Goal: Information Seeking & Learning: Learn about a topic

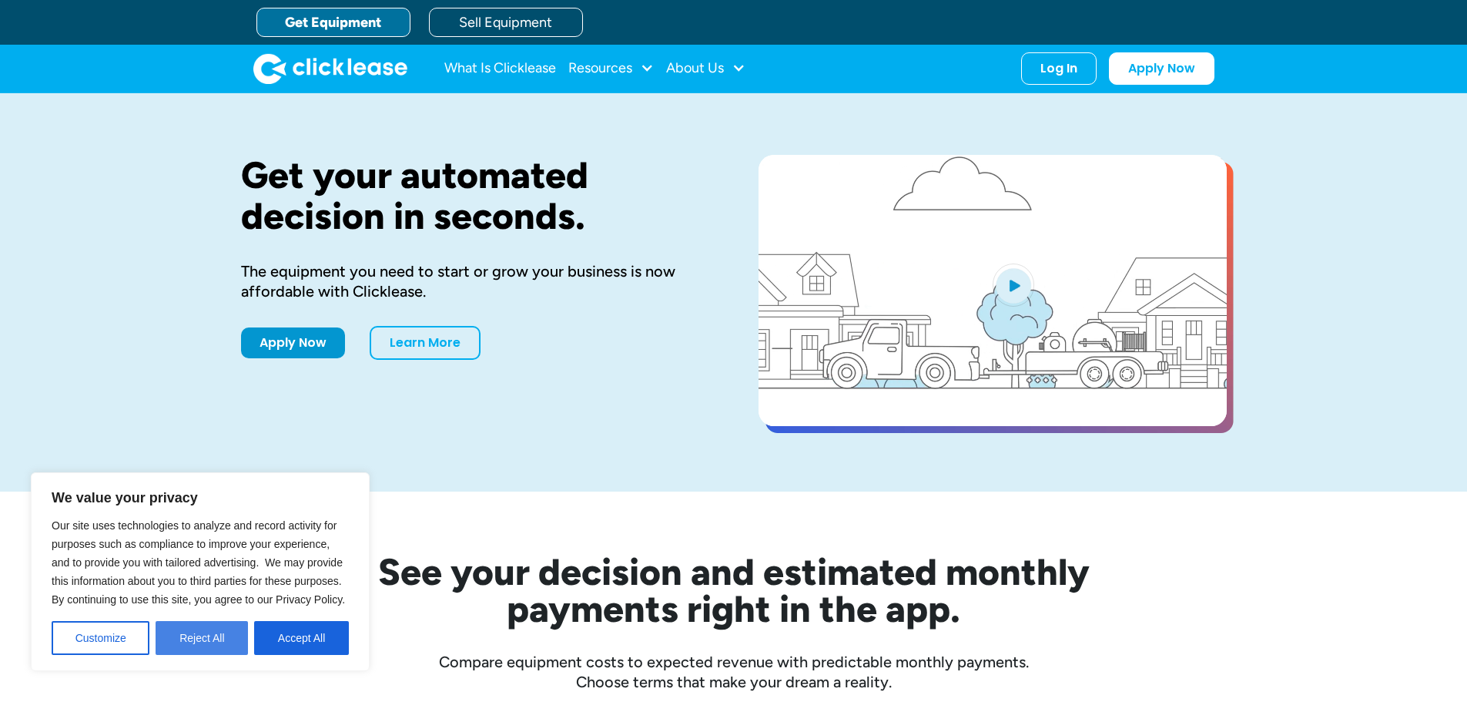
click at [213, 631] on button "Reject All" at bounding box center [202, 638] width 92 height 34
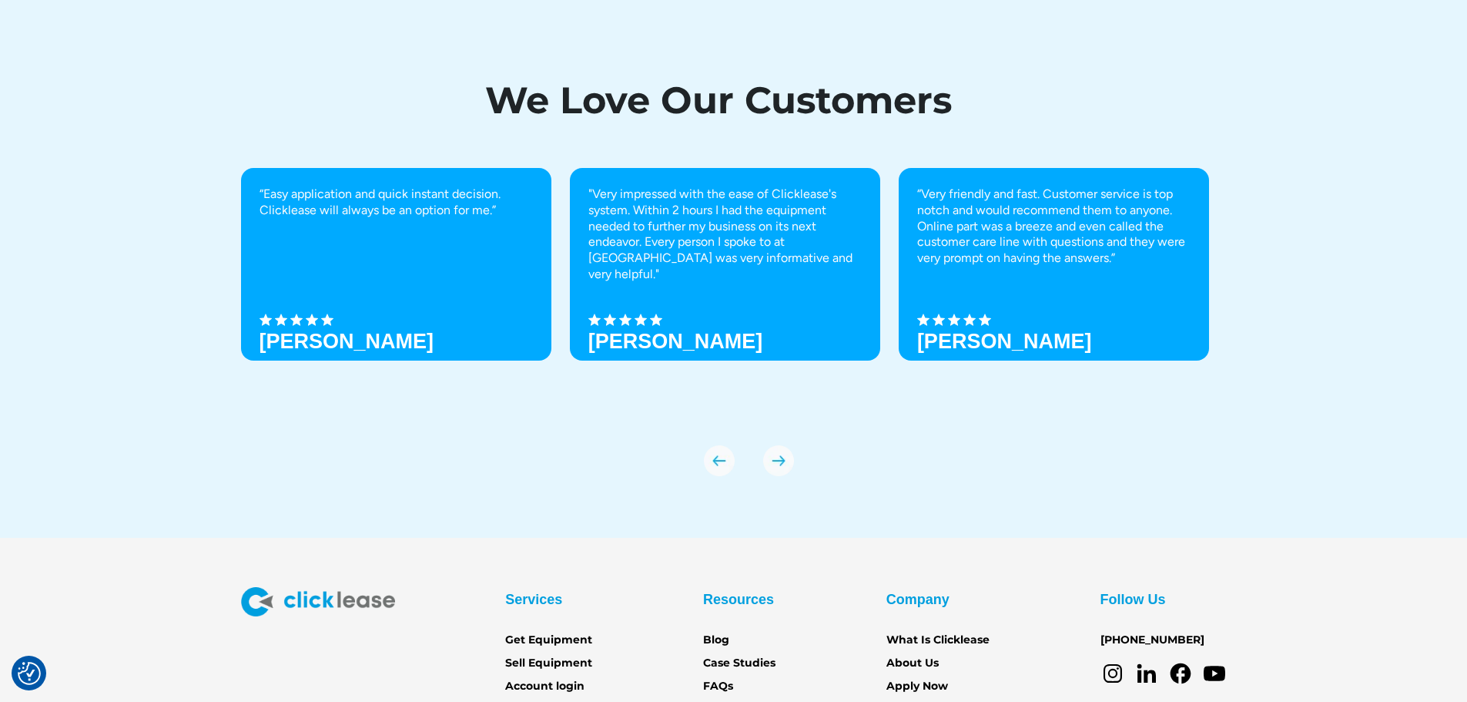
scroll to position [5436, 0]
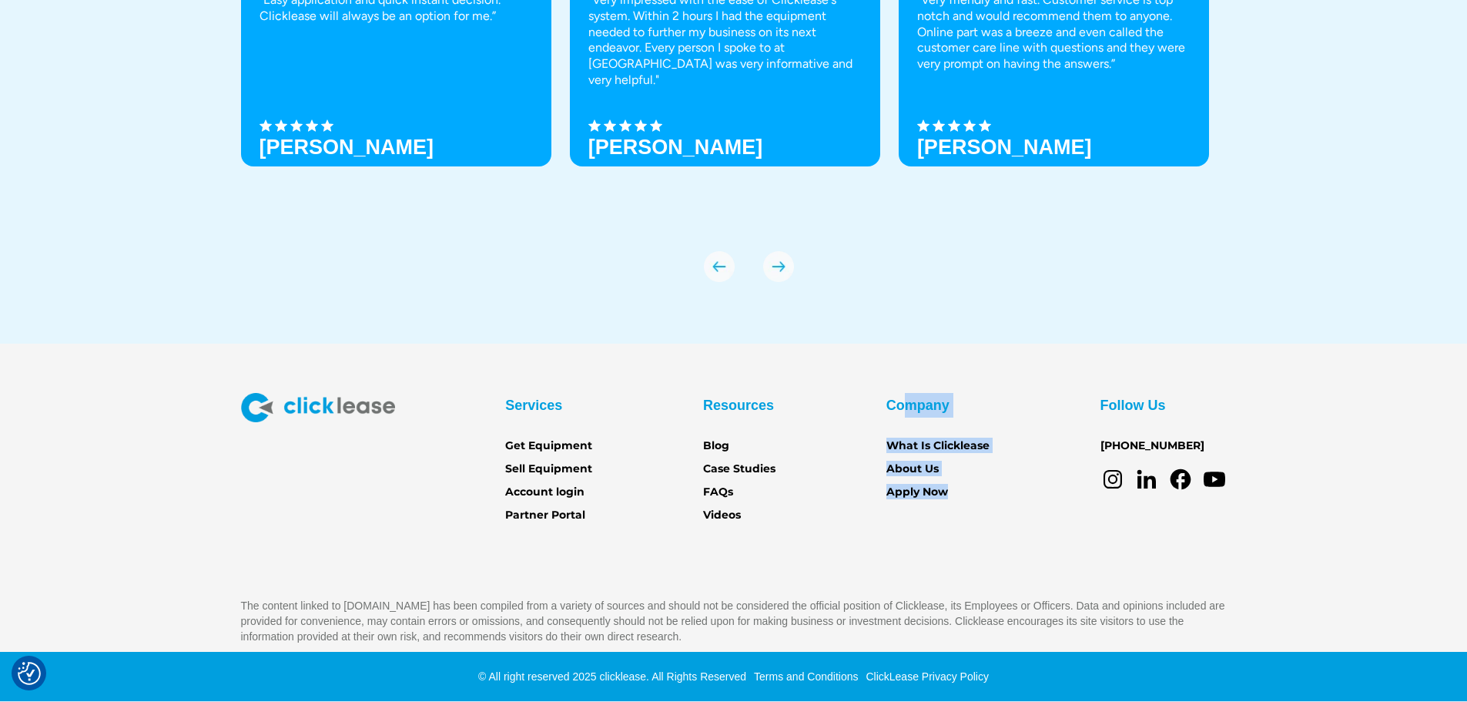
click at [960, 491] on div "Company What Is Clicklease About Us Apply Now" at bounding box center [938, 447] width 103 height 108
click at [993, 495] on div "Services Get Equipment Sell Equipment Account login Partner Portal Resources Bl…" at bounding box center [734, 458] width 986 height 131
click at [1013, 489] on div "Services Get Equipment Sell Equipment Account login Partner Portal Resources Bl…" at bounding box center [734, 458] width 986 height 131
click at [915, 465] on link "About Us" at bounding box center [913, 469] width 52 height 17
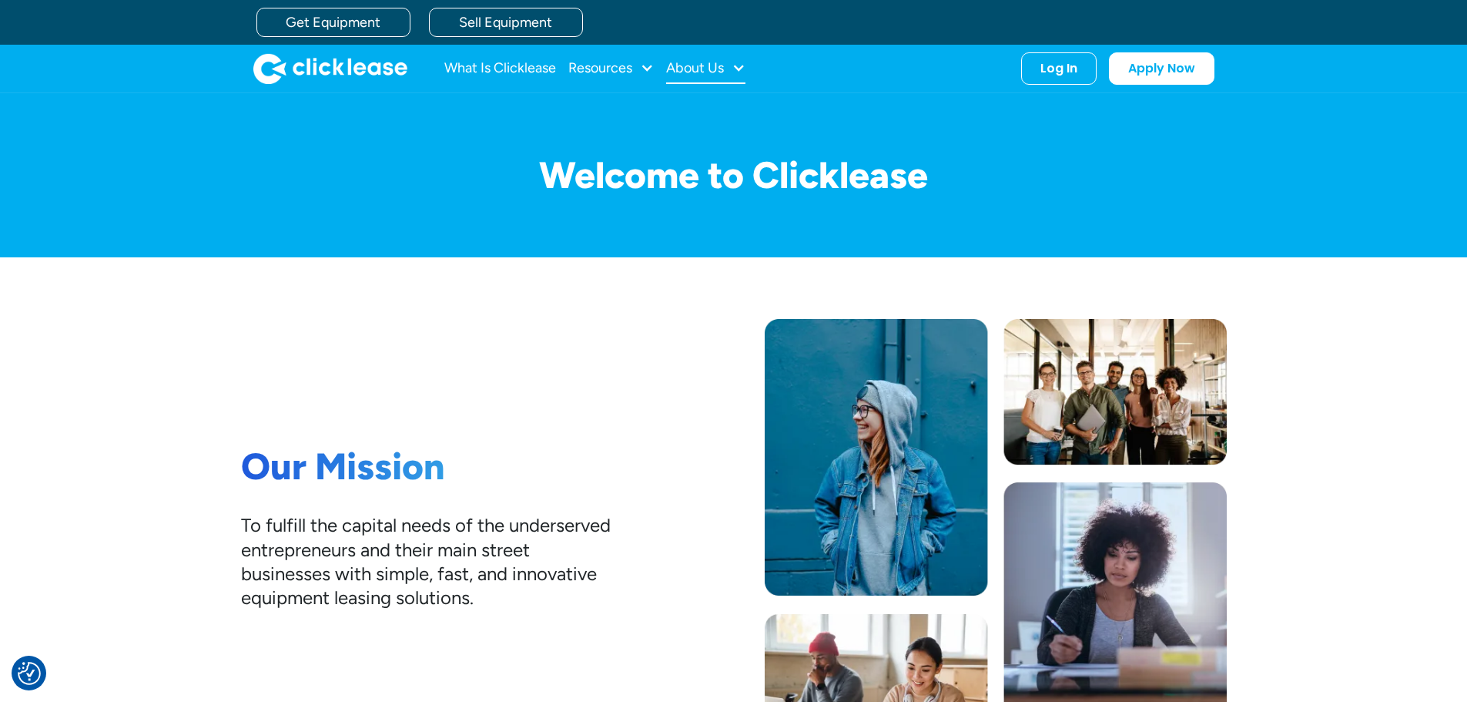
click at [745, 67] on div at bounding box center [739, 68] width 14 height 14
click at [650, 66] on div at bounding box center [647, 68] width 14 height 14
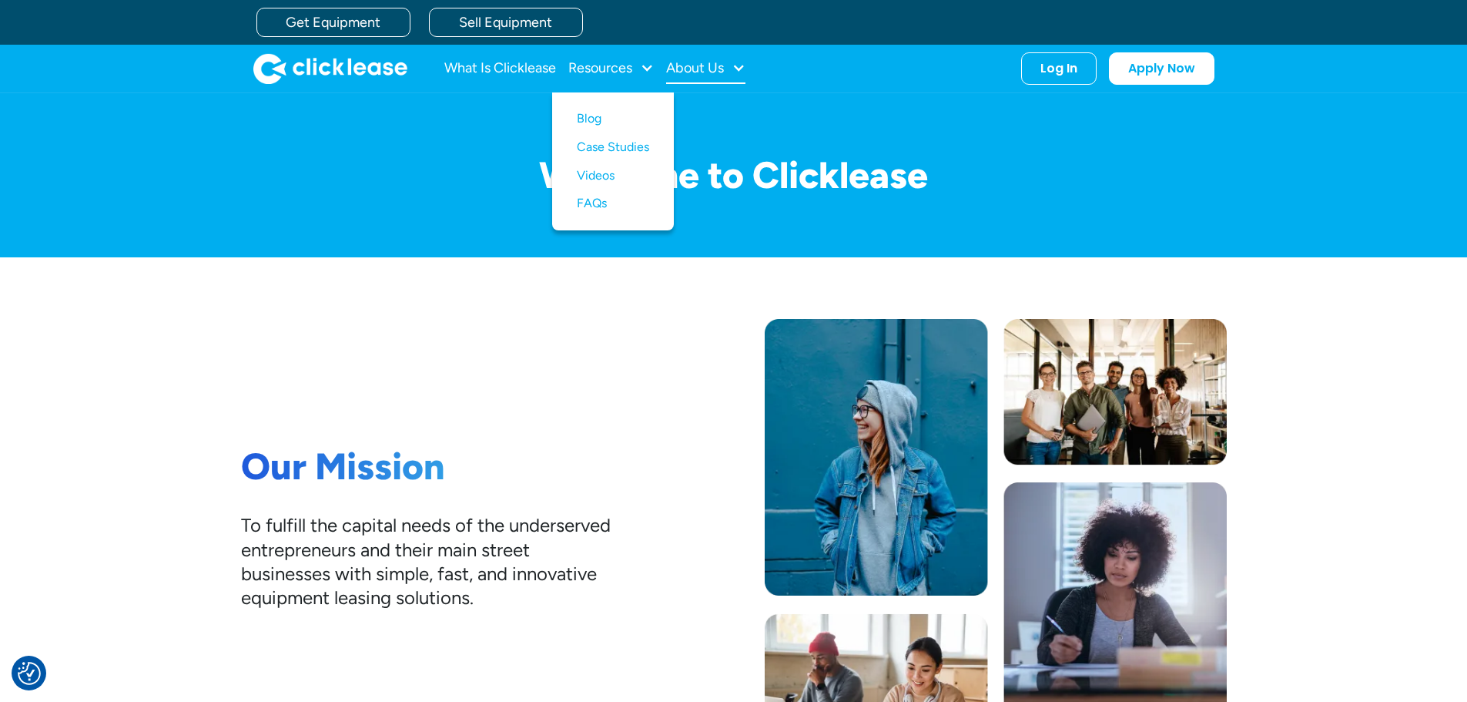
click at [743, 65] on div at bounding box center [739, 68] width 14 height 14
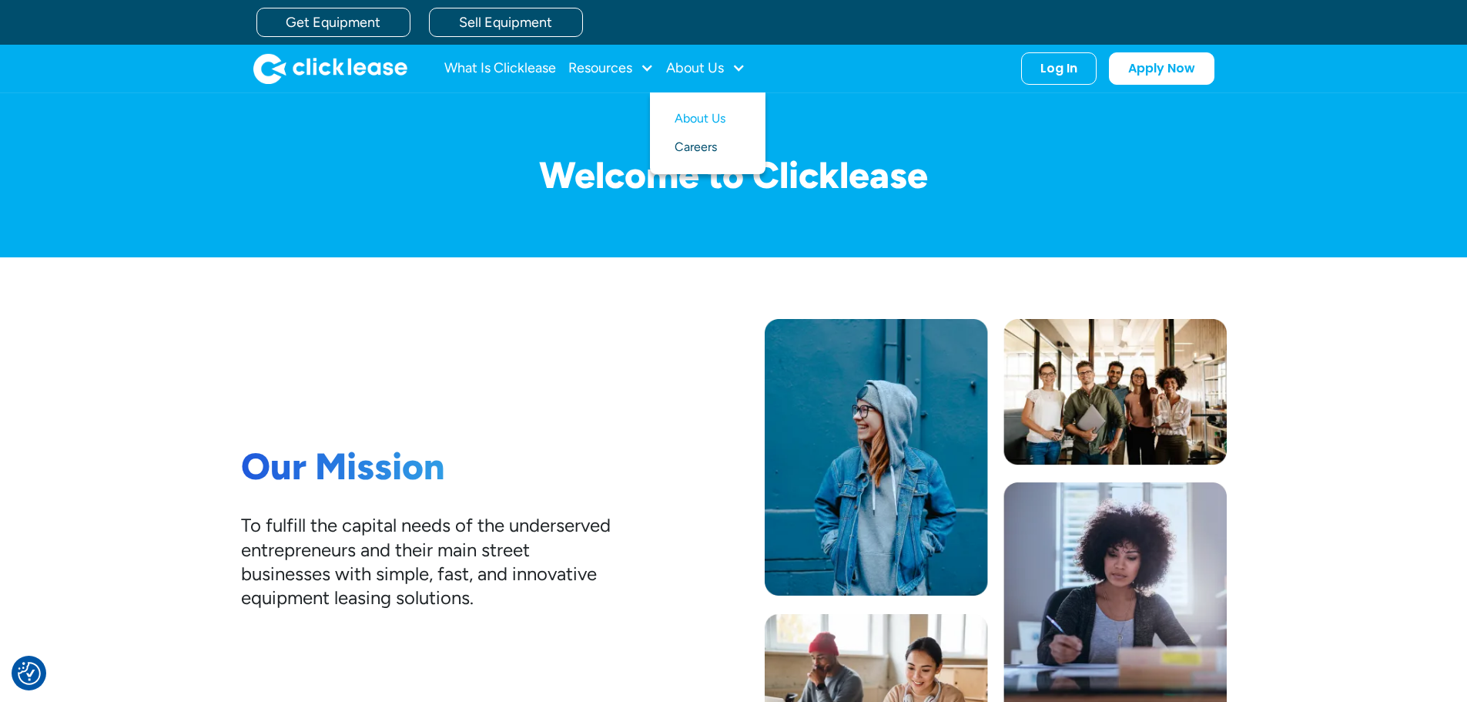
click at [694, 146] on link "Careers" at bounding box center [708, 147] width 66 height 29
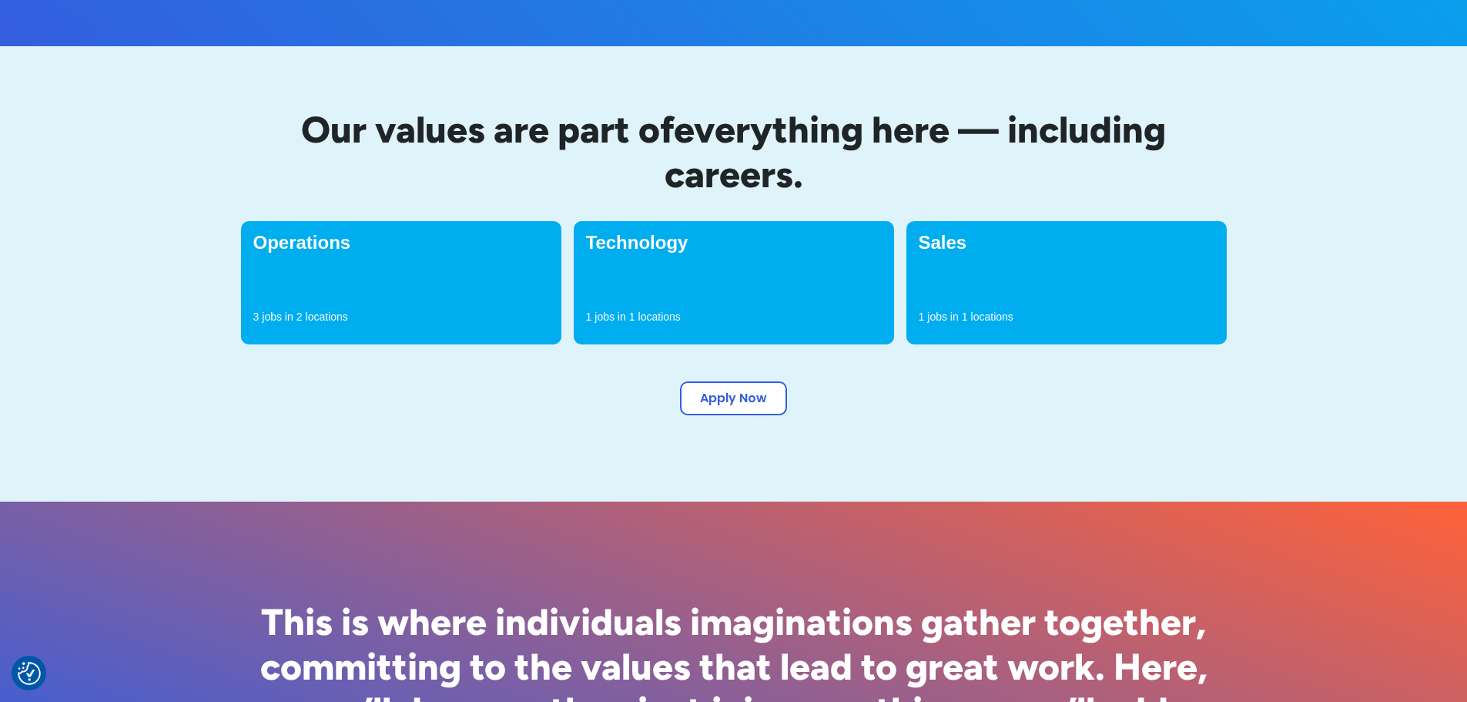
scroll to position [462, 0]
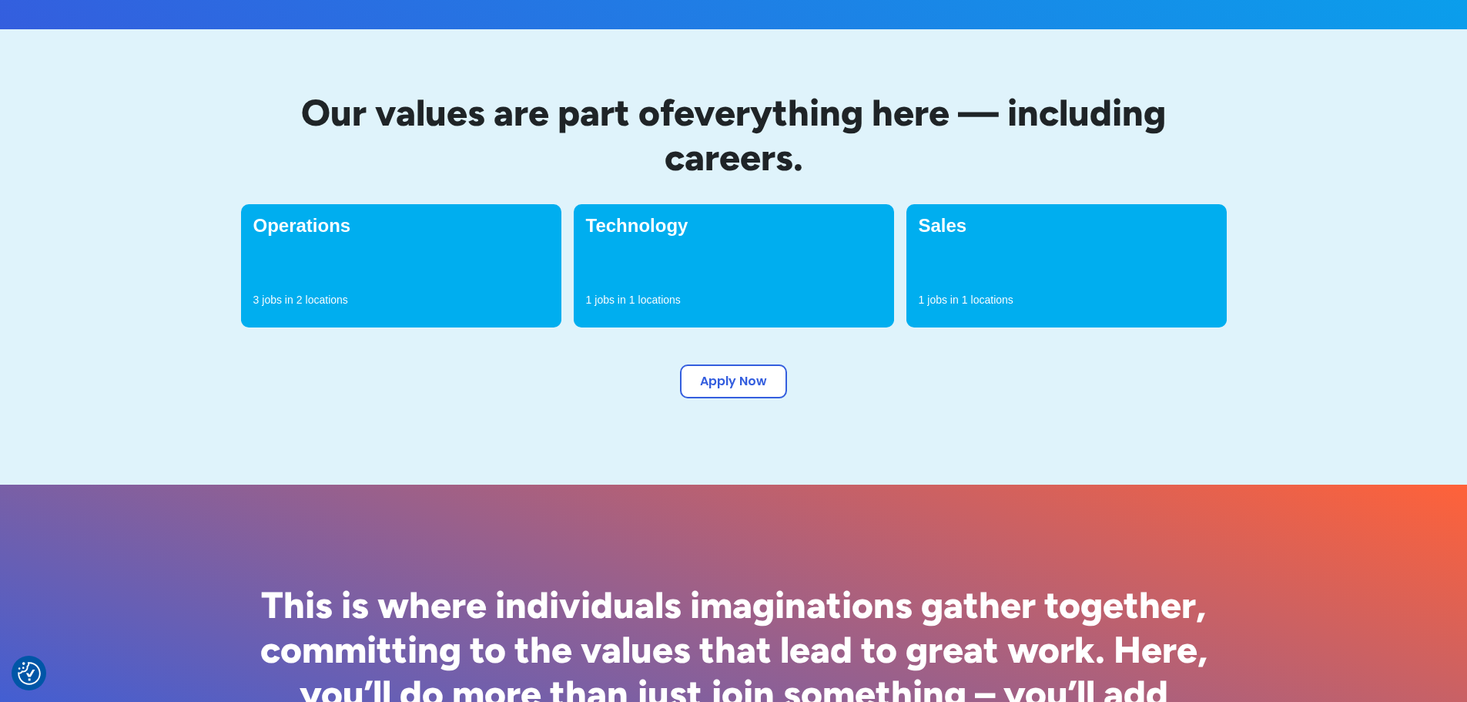
click at [1031, 250] on div "Sales 1 jobs in 1 locations" at bounding box center [1067, 265] width 320 height 123
click at [1040, 253] on div "Sales 1 jobs in 1 locations" at bounding box center [1067, 265] width 320 height 123
click at [1043, 257] on div "Sales 1 jobs in 1 locations" at bounding box center [1067, 265] width 320 height 123
click at [1059, 273] on div "Sales 1 jobs in 1 locations" at bounding box center [1067, 265] width 320 height 123
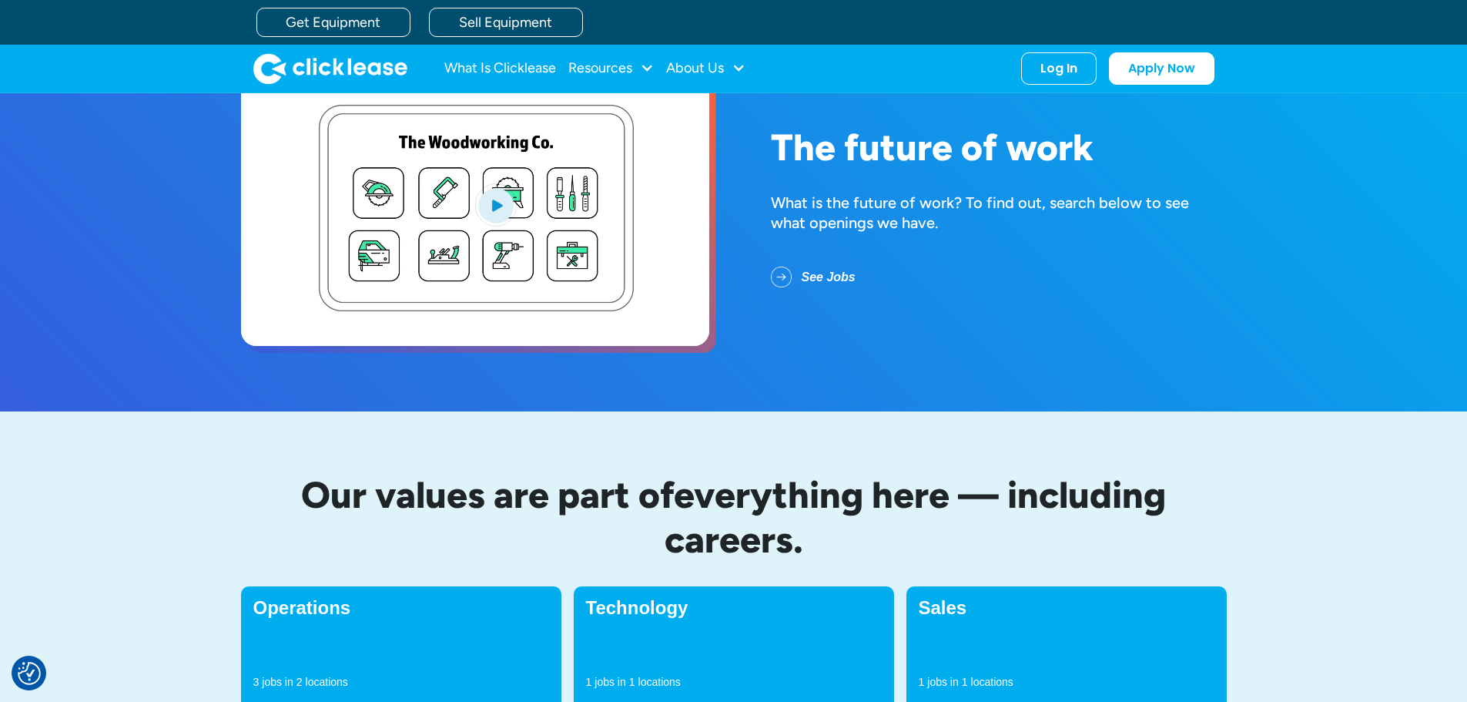
scroll to position [0, 0]
